Goal: Transaction & Acquisition: Purchase product/service

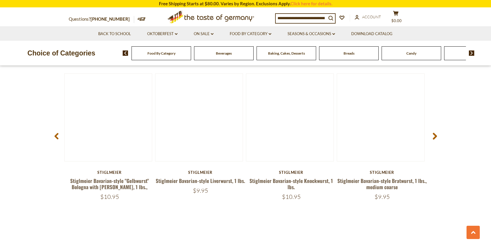
scroll to position [797, 0]
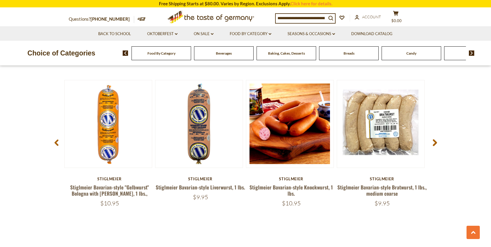
click at [432, 143] on span at bounding box center [435, 143] width 14 height 19
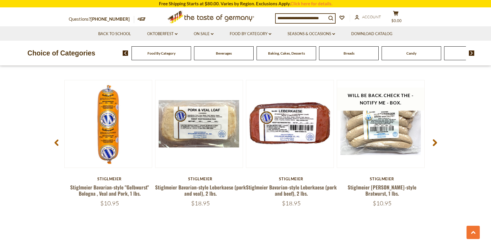
click at [438, 144] on span at bounding box center [435, 143] width 14 height 19
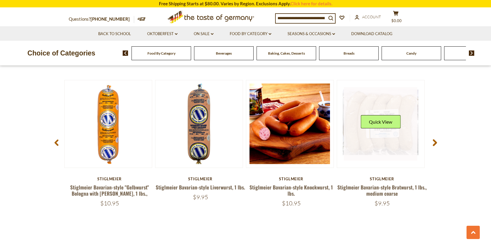
click at [347, 121] on link at bounding box center [380, 123] width 73 height 73
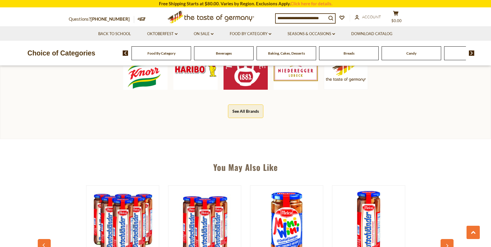
scroll to position [325, 0]
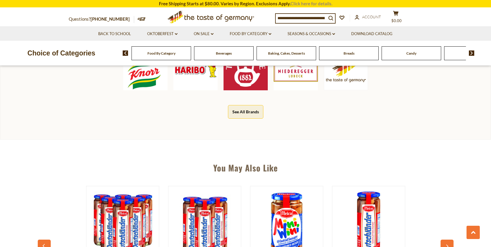
click at [311, 4] on link "Click here for details." at bounding box center [312, 3] width 42 height 5
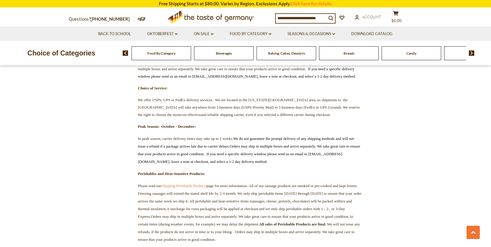
scroll to position [679, 0]
